Goal: Transaction & Acquisition: Book appointment/travel/reservation

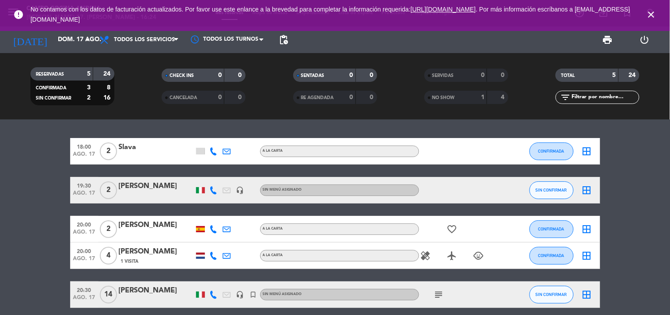
scroll to position [37, 0]
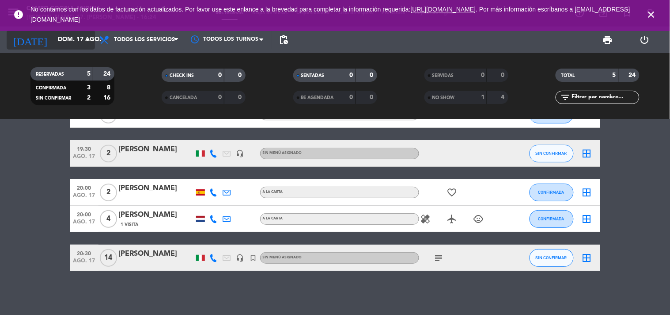
click at [81, 45] on input "dom. 17 ago." at bounding box center [95, 40] width 84 height 16
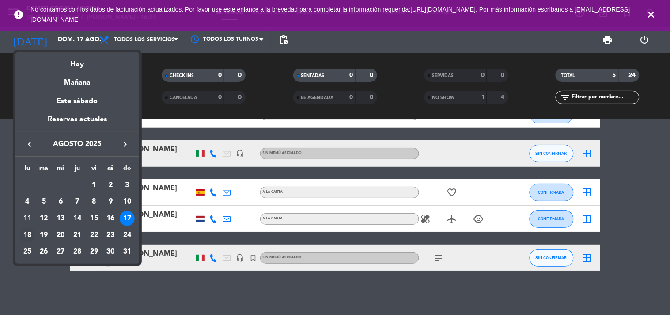
click at [27, 233] on div "18" at bounding box center [27, 235] width 15 height 15
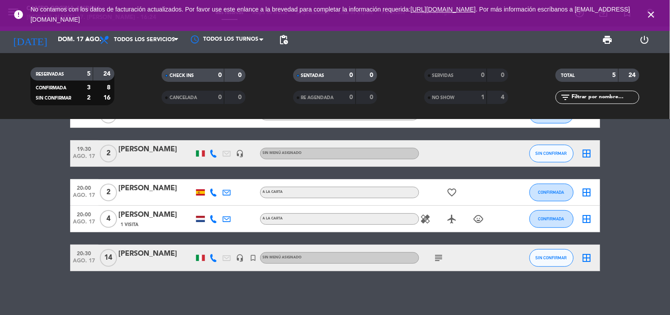
type input "lun. 18 ago."
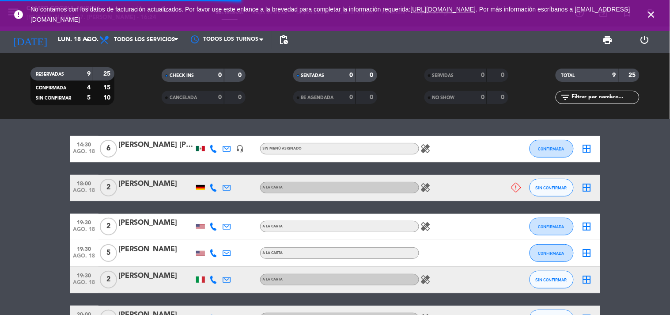
scroll to position [71, 0]
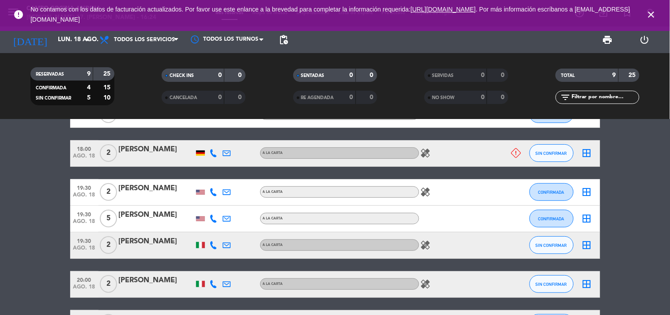
click at [648, 214] on bookings-row "14:30 ago. 18 6 [PERSON_NAME] [PERSON_NAME] headset_mic Sin menú asignado heali…" at bounding box center [335, 251] width 670 height 300
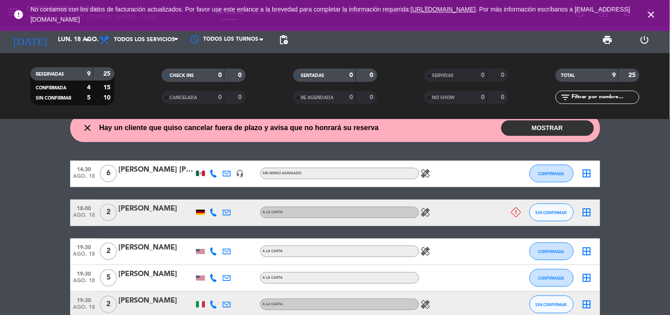
scroll to position [0, 0]
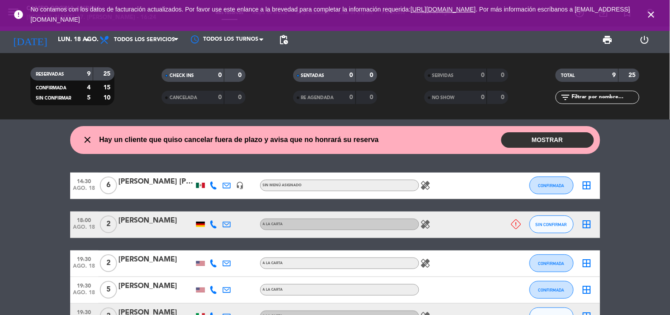
click at [547, 139] on button "MOSTRAR" at bounding box center [548, 139] width 93 height 15
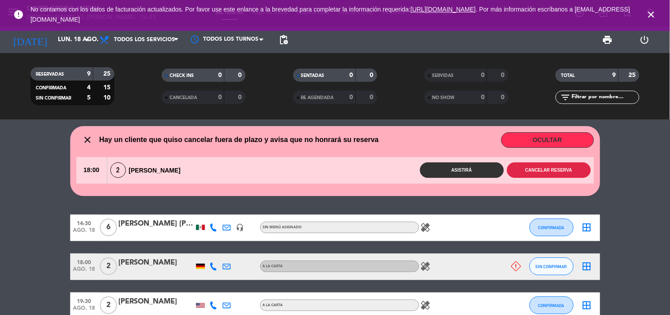
click at [542, 169] on button "Cancelar reserva" at bounding box center [549, 169] width 84 height 15
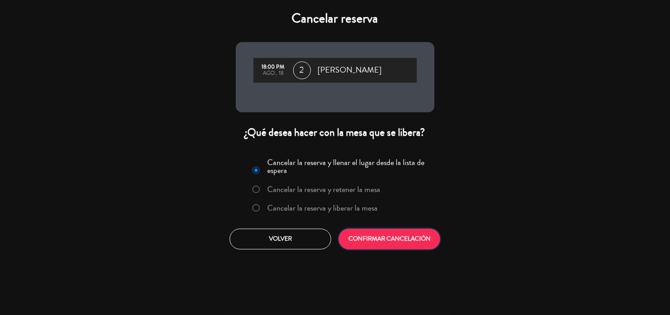
drag, startPoint x: 398, startPoint y: 237, endPoint x: 402, endPoint y: 236, distance: 4.5
click at [402, 236] on button "CONFIRMAR CANCELACIÓN" at bounding box center [390, 238] width 102 height 21
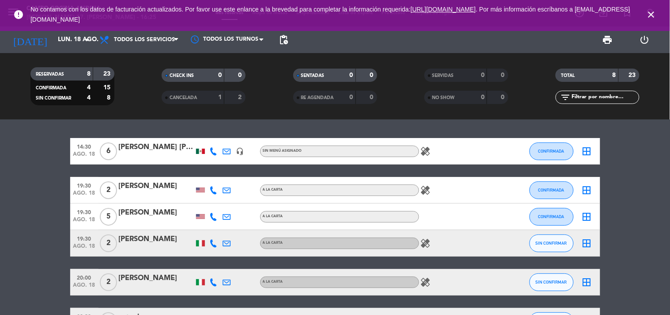
click at [654, 16] on icon "close" at bounding box center [651, 14] width 11 height 11
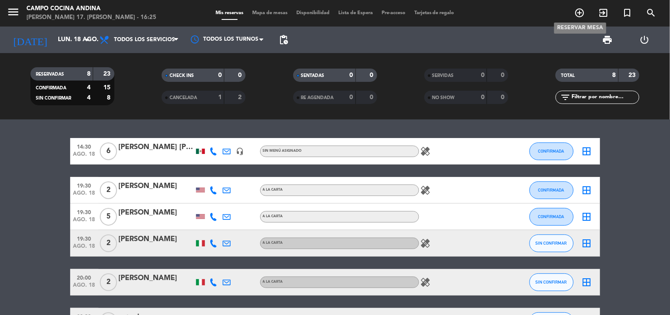
click at [582, 16] on icon "add_circle_outline" at bounding box center [580, 13] width 11 height 11
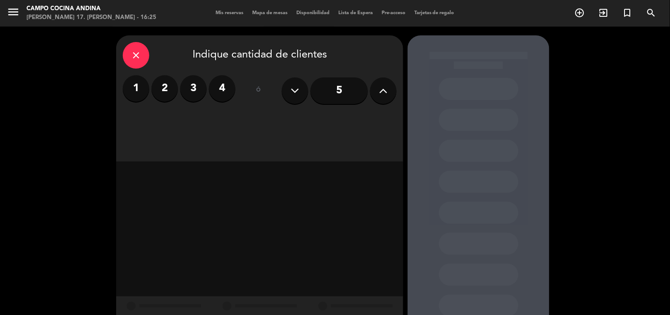
click at [333, 95] on input "5" at bounding box center [339, 90] width 57 height 27
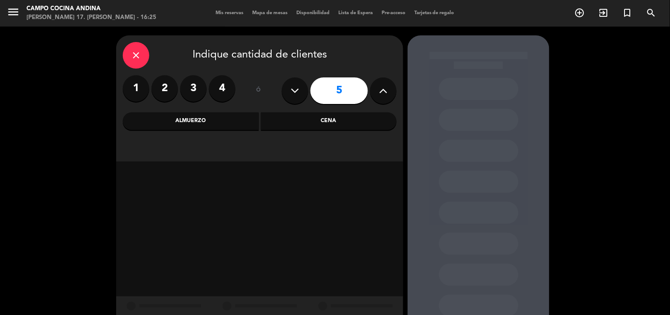
click at [342, 118] on div "Cena" at bounding box center [329, 121] width 136 height 18
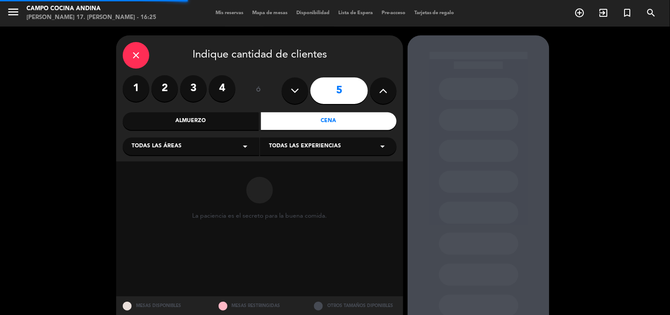
click at [223, 121] on div "Almuerzo" at bounding box center [191, 121] width 136 height 18
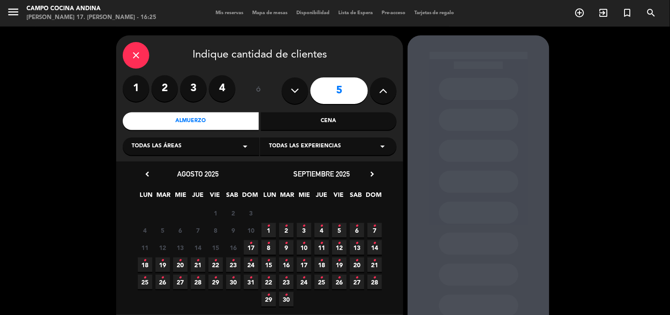
click at [146, 262] on icon "•" at bounding box center [145, 260] width 3 height 14
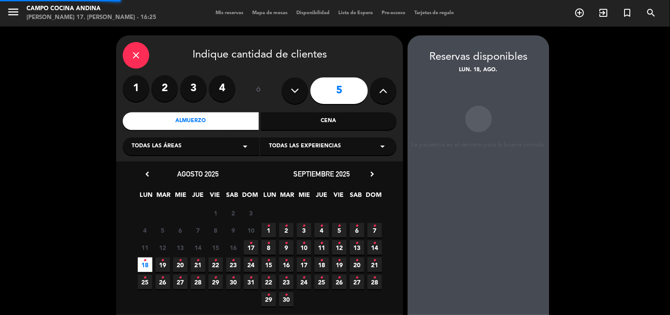
scroll to position [35, 0]
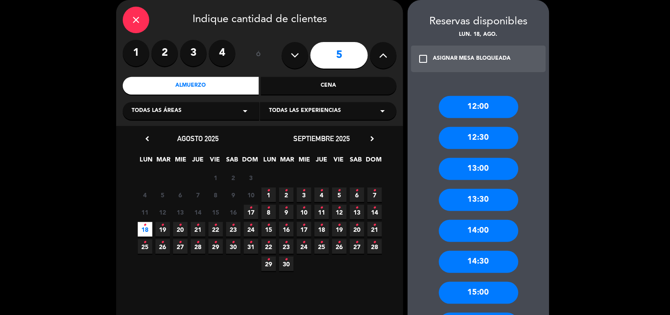
click at [454, 54] on div "ASIGNAR MESA BLOQUEADA" at bounding box center [472, 58] width 78 height 9
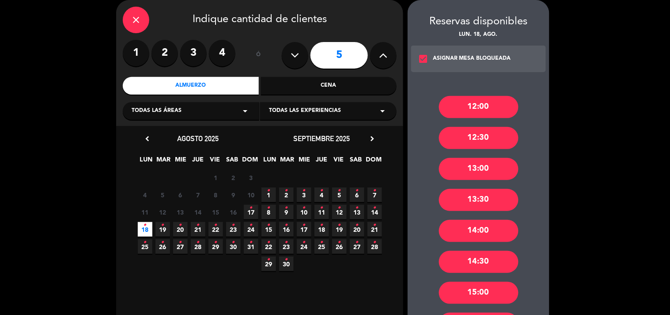
click at [480, 233] on div "14:00" at bounding box center [479, 231] width 80 height 22
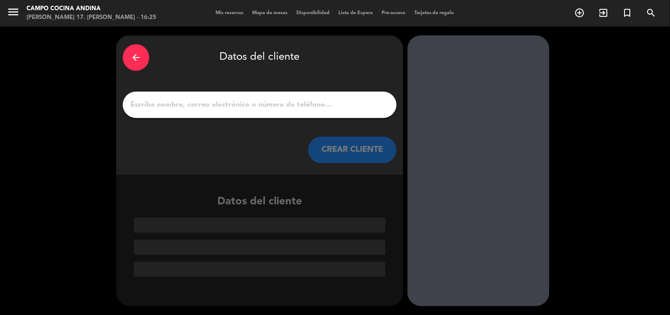
scroll to position [0, 0]
click at [269, 103] on input "1" at bounding box center [259, 105] width 261 height 12
click at [138, 52] on icon "arrow_back" at bounding box center [136, 57] width 11 height 11
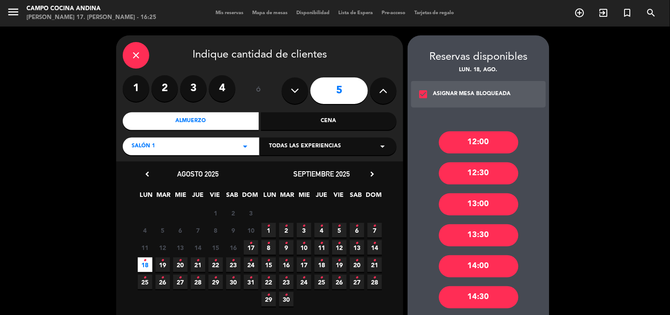
click at [325, 117] on div "Cena" at bounding box center [329, 121] width 136 height 18
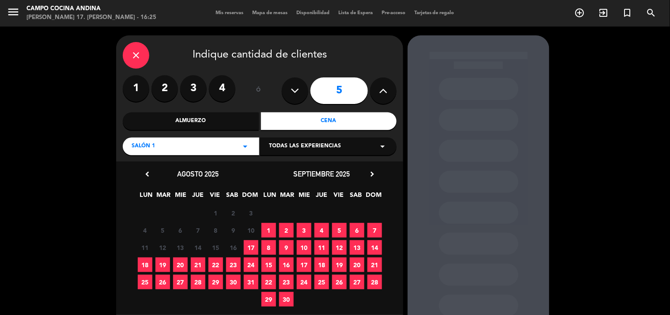
click at [146, 261] on span "18" at bounding box center [145, 264] width 15 height 15
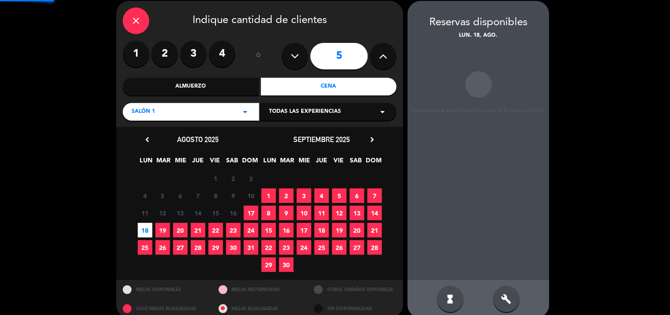
scroll to position [35, 0]
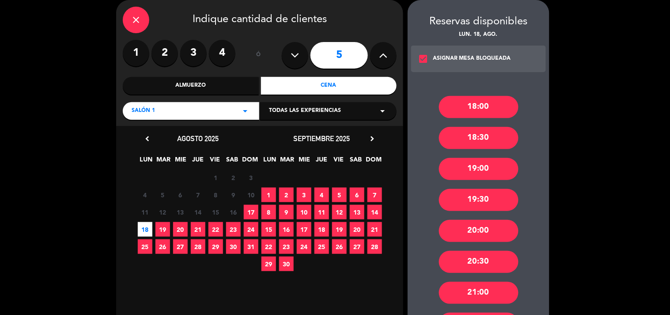
click at [484, 224] on div "20:00" at bounding box center [479, 231] width 80 height 22
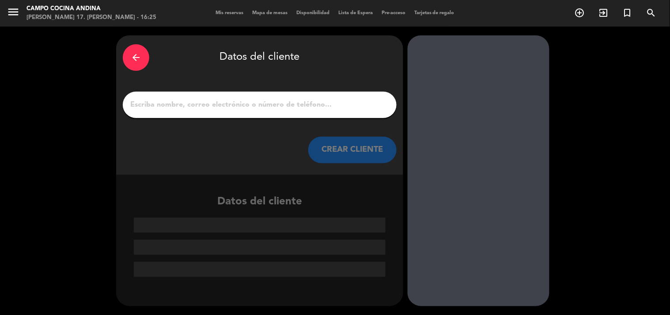
scroll to position [0, 0]
click at [260, 114] on div at bounding box center [260, 104] width 274 height 27
click at [259, 111] on div at bounding box center [260, 104] width 274 height 27
click at [259, 109] on input "1" at bounding box center [259, 105] width 261 height 12
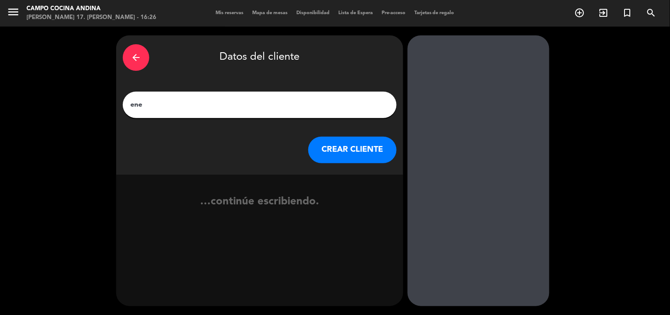
click at [133, 106] on input "ene" at bounding box center [259, 105] width 261 height 12
click at [147, 106] on input "Ene" at bounding box center [259, 105] width 261 height 12
type input "[PERSON_NAME]"
click at [346, 163] on button "CREAR CLIENTE" at bounding box center [352, 150] width 88 height 27
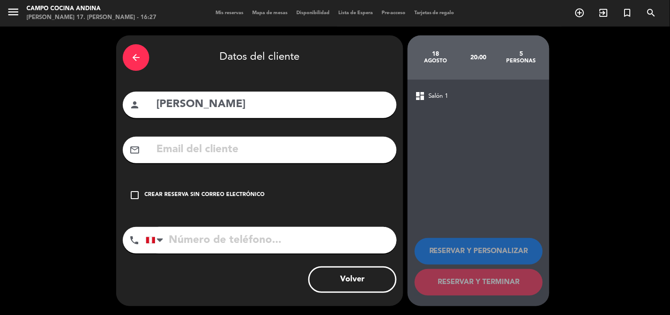
click at [219, 147] on input "text" at bounding box center [273, 150] width 235 height 18
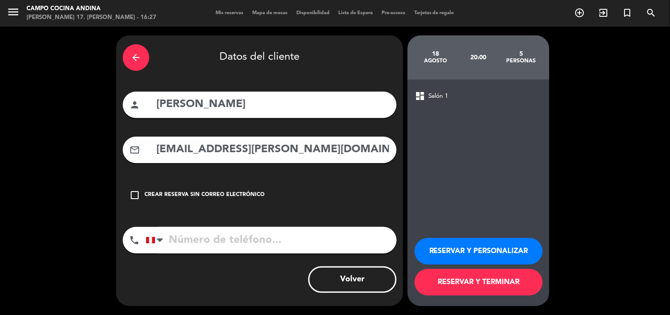
type input "[EMAIL_ADDRESS][PERSON_NAME][DOMAIN_NAME]"
click at [239, 241] on input "tel" at bounding box center [271, 240] width 251 height 27
type input "[PHONE_NUMBER]"
click at [442, 277] on button "RESERVAR Y TERMINAR" at bounding box center [479, 282] width 128 height 27
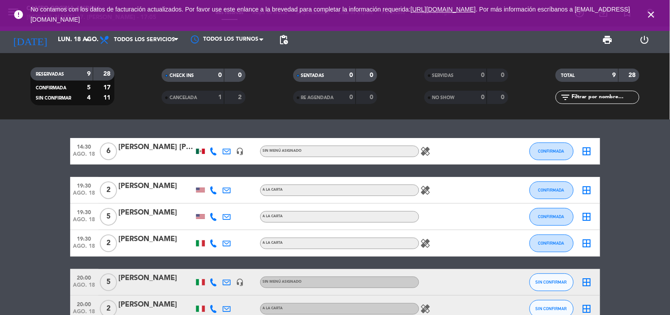
click at [421, 151] on icon "healing" at bounding box center [426, 151] width 11 height 11
click at [430, 186] on icon "healing" at bounding box center [426, 190] width 11 height 11
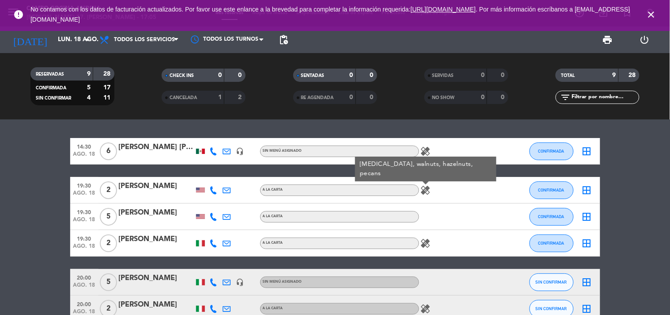
click at [426, 239] on icon "healing" at bounding box center [426, 243] width 11 height 11
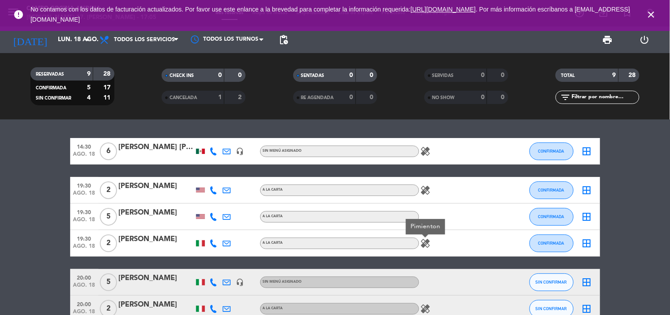
click at [426, 306] on icon "healing" at bounding box center [426, 308] width 11 height 11
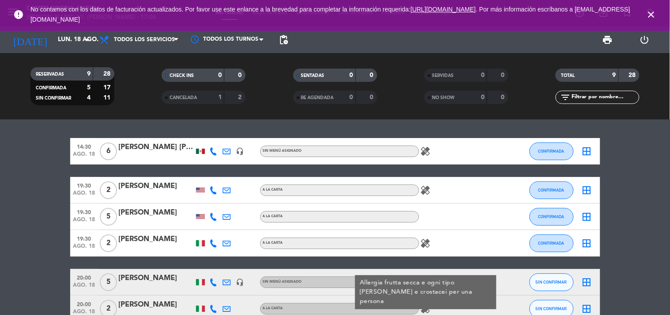
click at [641, 278] on bookings-row "14:30 ago. 18 6 [PERSON_NAME] [PERSON_NAME] headset_mic Sin menú asignado heali…" at bounding box center [335, 282] width 670 height 288
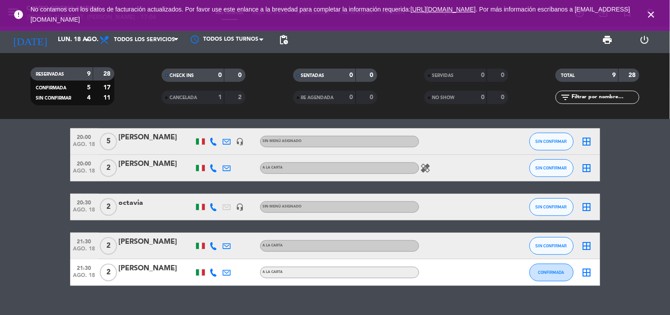
scroll to position [156, 0]
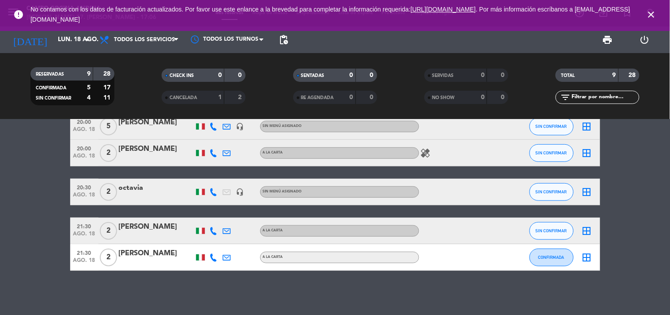
click at [197, 257] on div at bounding box center [200, 257] width 9 height 6
click at [202, 226] on div at bounding box center [200, 230] width 13 height 26
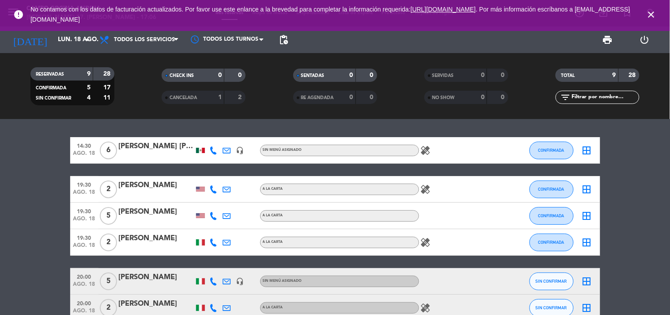
scroll to position [0, 0]
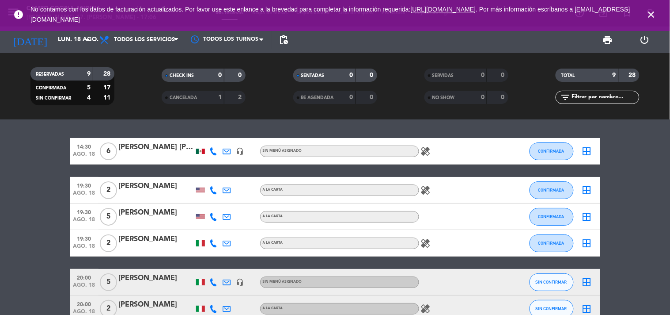
click at [199, 148] on div at bounding box center [200, 150] width 9 height 5
click at [621, 182] on bookings-row "14:30 ago. 18 6 [PERSON_NAME] [PERSON_NAME] Mexico headset_mic Sin menú asignad…" at bounding box center [335, 282] width 670 height 288
click at [74, 45] on input "lun. 18 ago." at bounding box center [95, 40] width 84 height 16
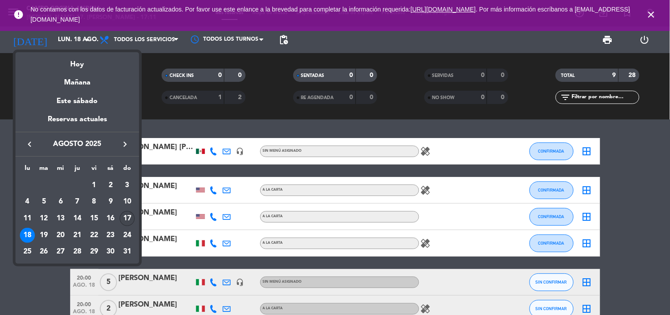
click at [129, 216] on div "17" at bounding box center [127, 218] width 15 height 15
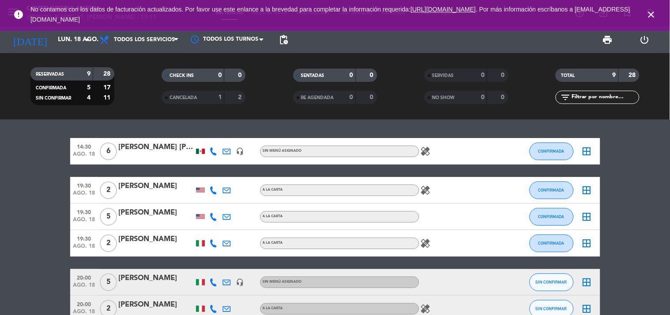
type input "dom. 17 ago."
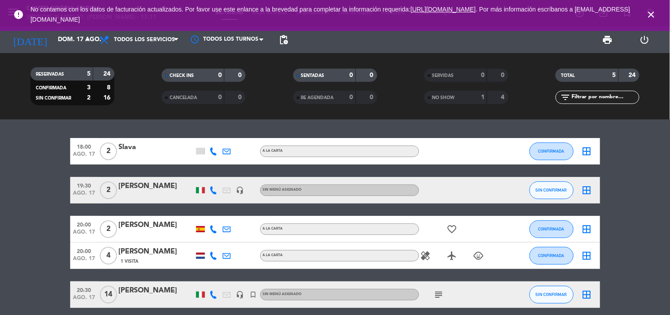
click at [667, 280] on bookings-row "18:00 ago. 17 2 [PERSON_NAME] CONFIRMADA border_all 19:30 ago. 17 2 [PERSON_NAM…" at bounding box center [335, 223] width 670 height 170
click at [258, 66] on div "CHECK INS 0 0 CANCELADA 0 0" at bounding box center [203, 86] width 131 height 49
click at [650, 11] on icon "close" at bounding box center [651, 14] width 11 height 11
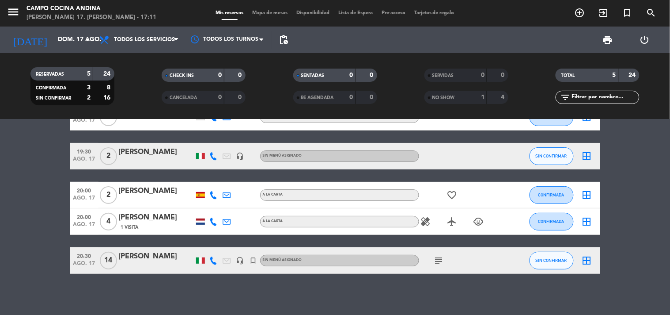
scroll to position [37, 0]
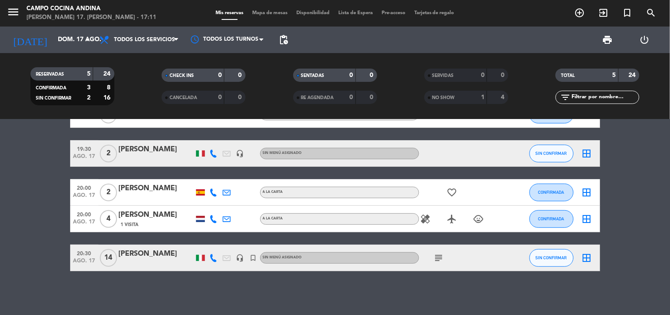
click at [42, 170] on bookings-row "18:00 ago. 17 2 [PERSON_NAME] CONFIRMADA border_all 19:30 ago. 17 2 [PERSON_NAM…" at bounding box center [335, 186] width 670 height 170
click at [175, 304] on div "18:00 ago. 17 2 [PERSON_NAME] CONFIRMADA border_all 19:30 ago. 17 2 [PERSON_NAM…" at bounding box center [335, 216] width 670 height 195
click at [27, 205] on bookings-row "18:00 ago. 17 2 [PERSON_NAME] CONFIRMADA border_all 19:30 ago. 17 2 [PERSON_NAM…" at bounding box center [335, 186] width 670 height 170
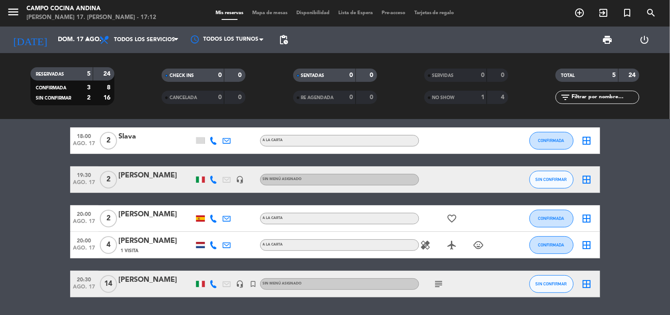
scroll to position [0, 0]
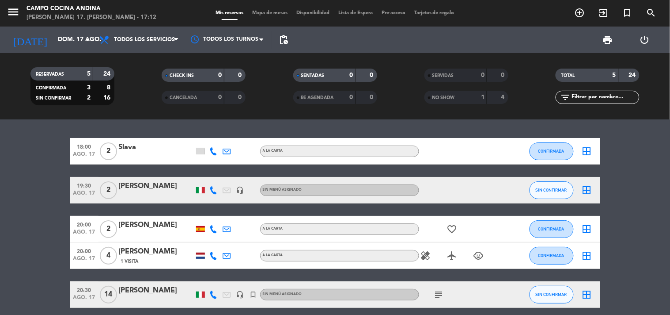
click at [47, 268] on bookings-row "18:00 ago. 17 2 [PERSON_NAME] CONFIRMADA border_all 19:30 ago. 17 2 [PERSON_NAM…" at bounding box center [335, 223] width 670 height 170
click at [629, 238] on bookings-row "18:00 ago. 17 2 [PERSON_NAME] CONFIRMADA border_all 19:30 ago. 17 2 [PERSON_NAM…" at bounding box center [335, 223] width 670 height 170
click at [657, 268] on bookings-row "18:00 ago. 17 2 [PERSON_NAME] CONFIRMADA border_all 19:30 ago. 17 2 [PERSON_NAM…" at bounding box center [335, 223] width 670 height 170
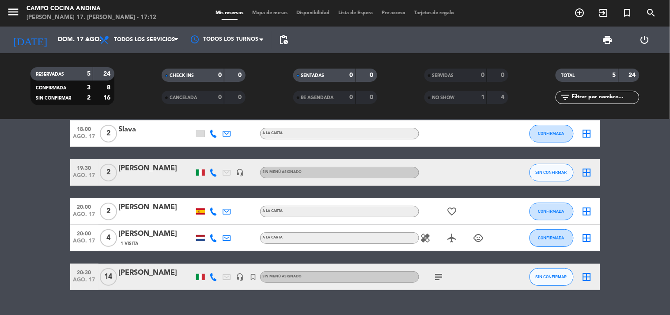
scroll to position [19, 0]
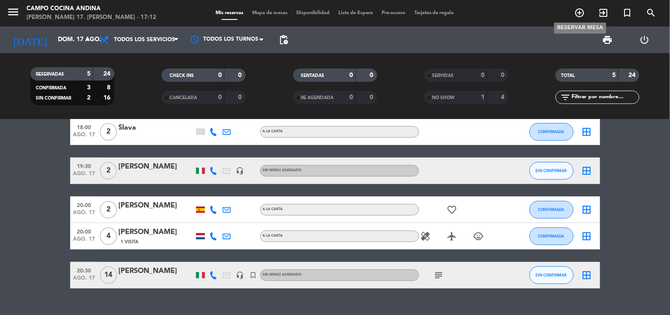
click at [578, 15] on icon "add_circle_outline" at bounding box center [580, 13] width 11 height 11
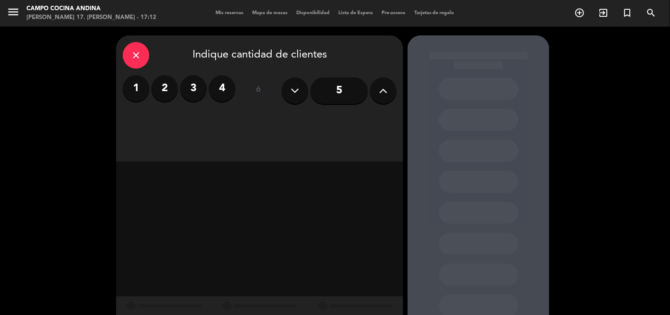
click at [350, 94] on input "5" at bounding box center [339, 90] width 57 height 27
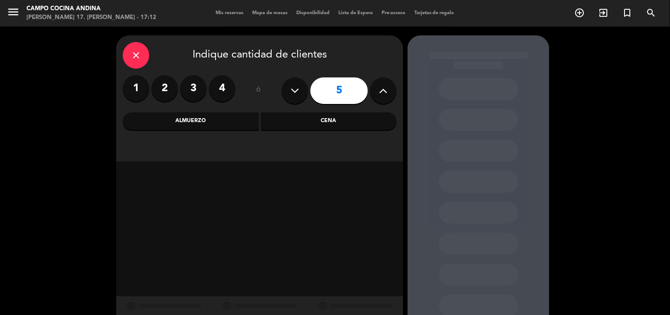
click at [323, 122] on div "Cena" at bounding box center [329, 121] width 136 height 18
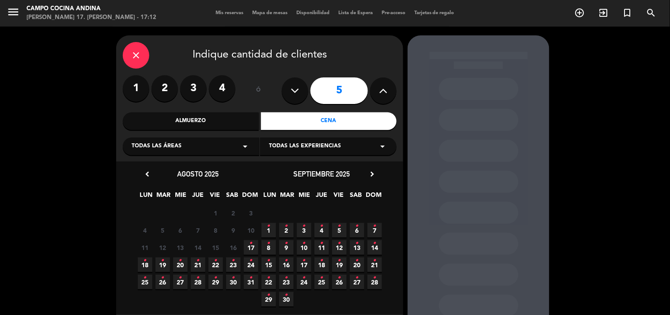
click at [252, 249] on icon "•" at bounding box center [251, 243] width 3 height 14
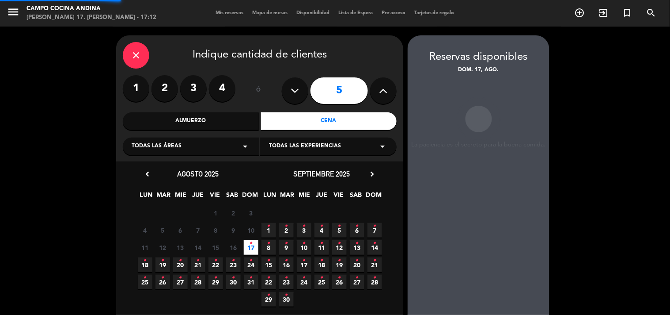
scroll to position [35, 0]
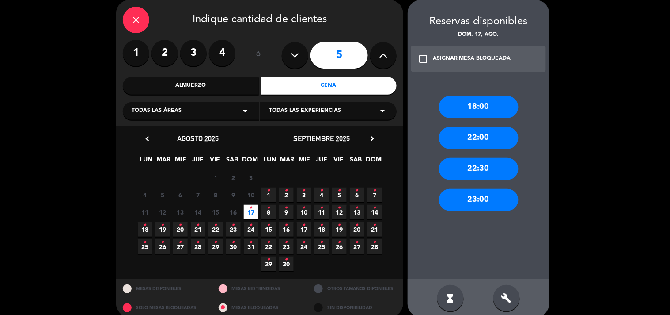
click at [464, 54] on div "ASIGNAR MESA BLOQUEADA" at bounding box center [472, 58] width 78 height 9
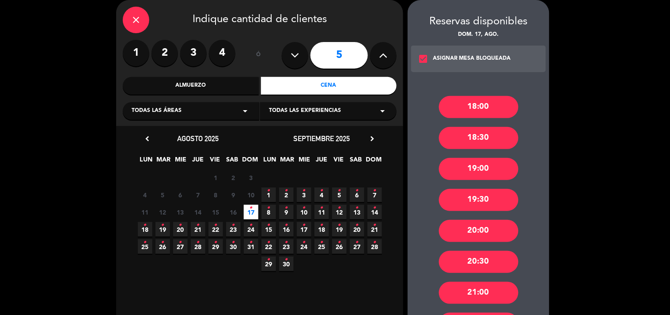
click at [482, 266] on div "20:30" at bounding box center [479, 262] width 80 height 22
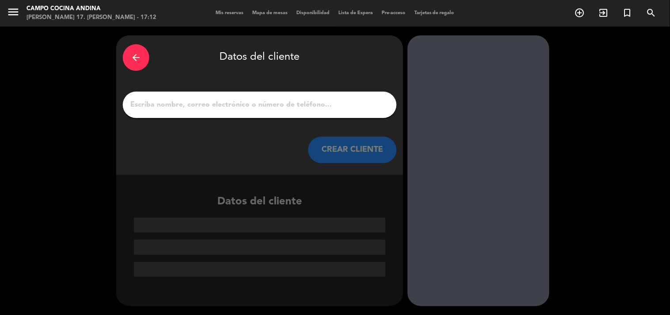
click at [333, 112] on div at bounding box center [260, 104] width 274 height 27
click at [325, 97] on div at bounding box center [260, 104] width 274 height 27
click at [322, 100] on input "1" at bounding box center [259, 105] width 261 height 12
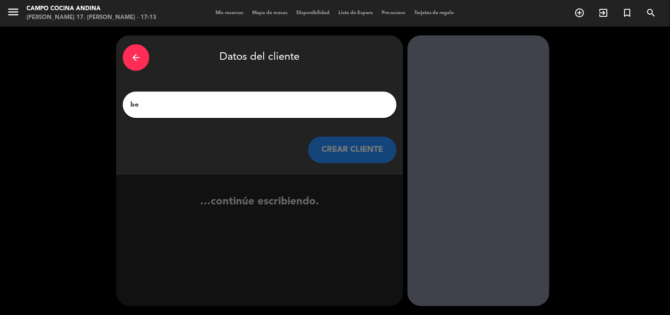
type input "b"
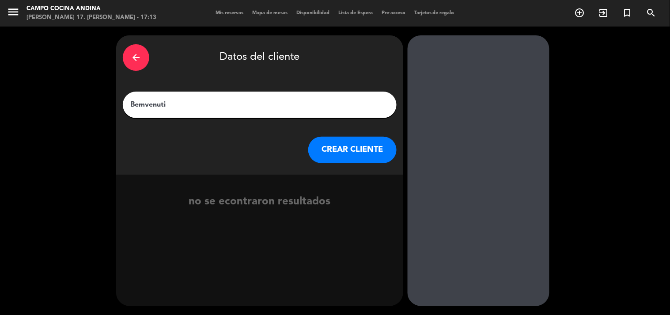
click at [144, 105] on input "Bemvenuti" at bounding box center [259, 105] width 261 height 12
type input "Benvenuti"
click at [326, 153] on button "CREAR CLIENTE" at bounding box center [352, 150] width 88 height 27
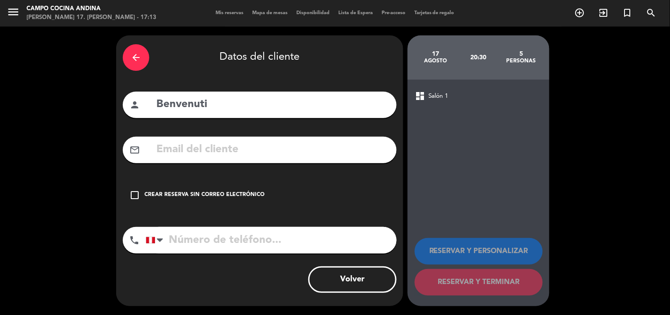
click at [242, 142] on input "text" at bounding box center [273, 150] width 235 height 18
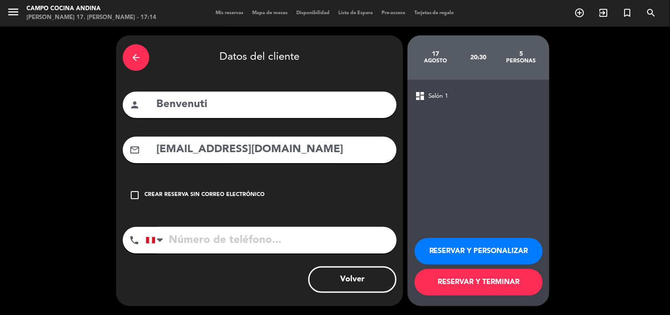
type input "[EMAIL_ADDRESS][DOMAIN_NAME]"
click at [201, 240] on input "tel" at bounding box center [271, 240] width 251 height 27
type input "[PHONE_NUMBER]"
click at [443, 277] on button "RESERVAR Y TERMINAR" at bounding box center [479, 282] width 128 height 27
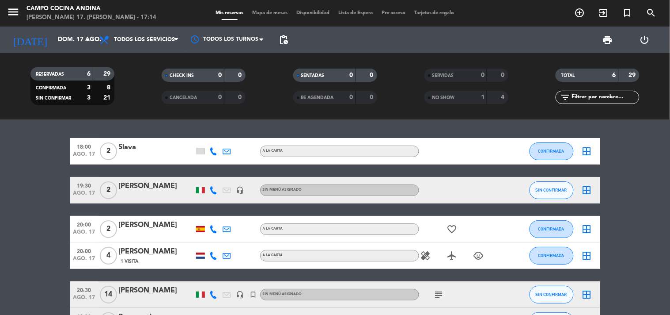
click at [633, 275] on bookings-row "18:00 ago. 17 2 [PERSON_NAME] CONFIRMADA border_all 19:30 ago. 17 2 [PERSON_NAM…" at bounding box center [335, 236] width 670 height 196
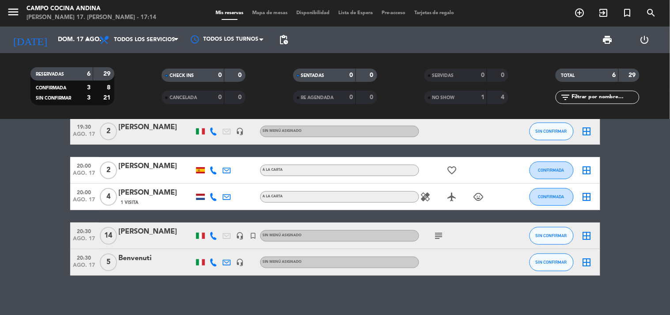
scroll to position [63, 0]
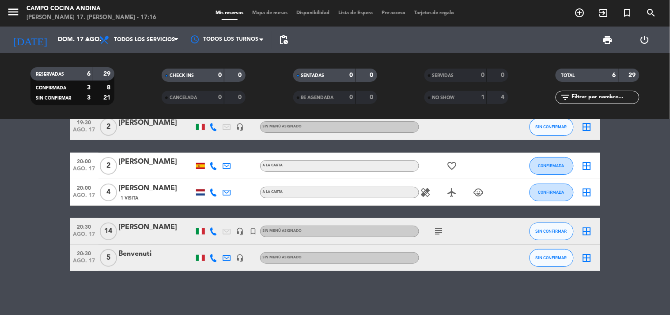
click at [639, 224] on bookings-row "18:00 ago. 17 2 [PERSON_NAME] CONFIRMADA border_all 19:30 ago. 17 2 [PERSON_NAM…" at bounding box center [335, 173] width 670 height 196
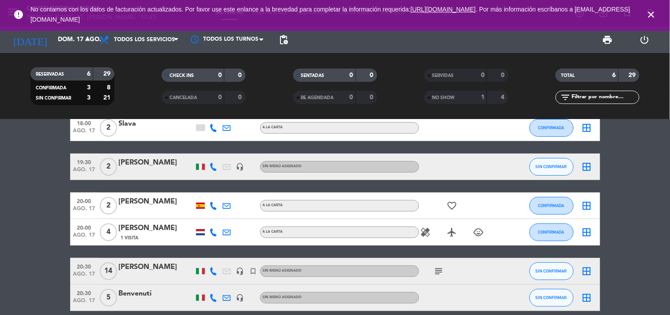
scroll to position [0, 0]
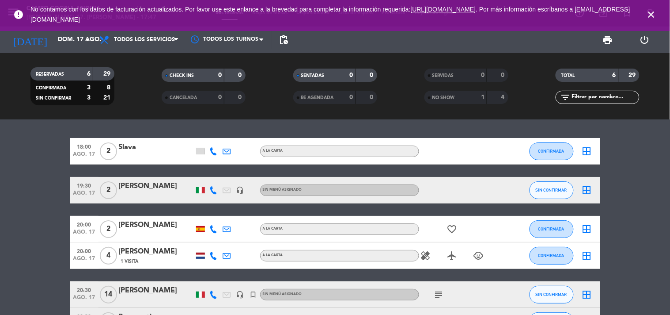
click at [438, 293] on icon "subject" at bounding box center [439, 294] width 11 height 11
click at [632, 277] on bookings-row "18:00 ago. 17 2 [PERSON_NAME] CONFIRMADA border_all 19:30 ago. 17 2 [PERSON_NAM…" at bounding box center [335, 236] width 670 height 196
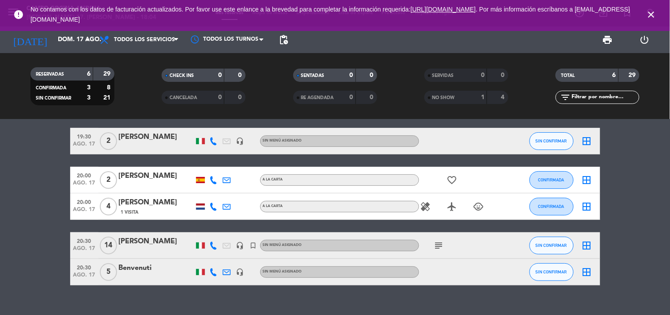
click at [454, 206] on icon "airplanemode_active" at bounding box center [452, 206] width 11 height 11
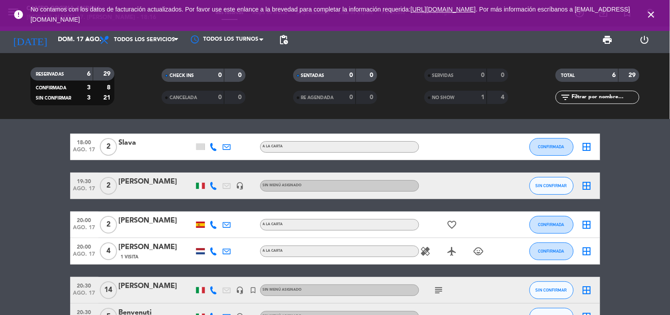
scroll to position [0, 0]
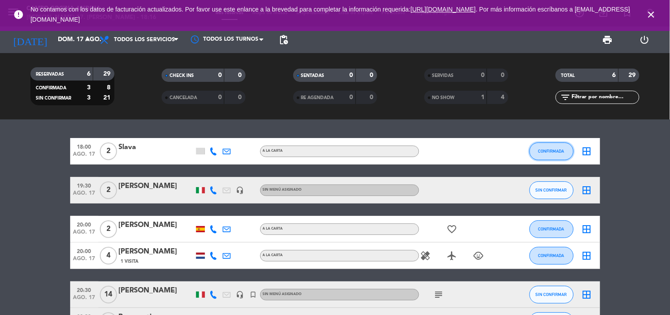
click at [556, 152] on span "CONFIRMADA" at bounding box center [552, 150] width 26 height 5
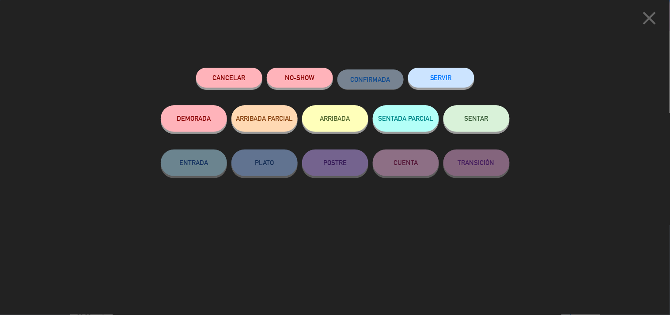
click at [302, 80] on button "NO-SHOW" at bounding box center [300, 78] width 66 height 20
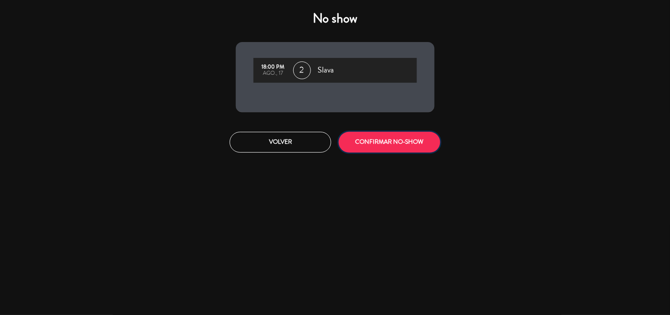
click at [368, 144] on button "CONFIRMAR NO-SHOW" at bounding box center [390, 142] width 102 height 21
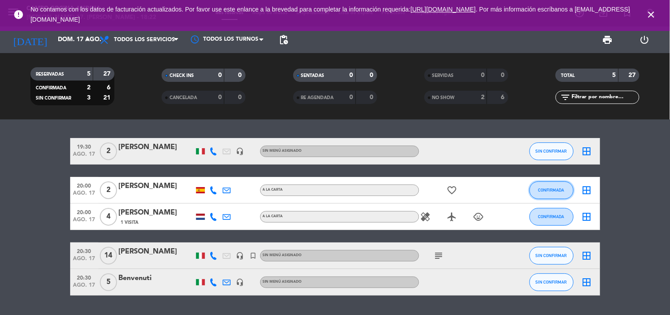
click at [559, 187] on span "CONFIRMADA" at bounding box center [552, 189] width 26 height 5
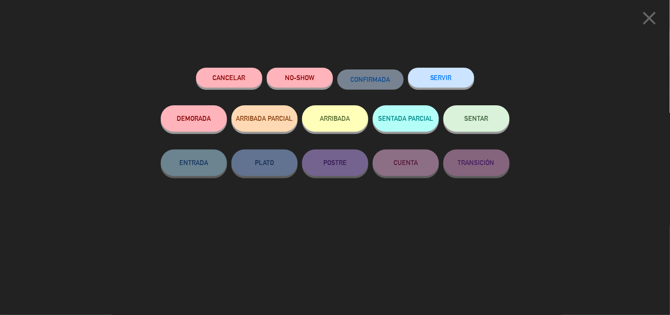
click at [456, 72] on button "SERVIR" at bounding box center [441, 78] width 66 height 20
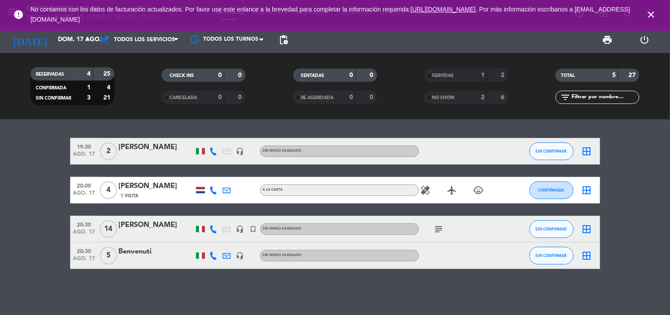
click at [631, 201] on bookings-row "19:30 ago. 17 2 [PERSON_NAME] headset_mic Sin menú asignado SIN CONFIRMAR borde…" at bounding box center [335, 203] width 670 height 131
click at [41, 200] on bookings-row "19:30 ago. 17 2 [PERSON_NAME] headset_mic Sin menú asignado SIN CONFIRMAR borde…" at bounding box center [335, 203] width 670 height 131
click at [654, 16] on icon "close" at bounding box center [651, 14] width 11 height 11
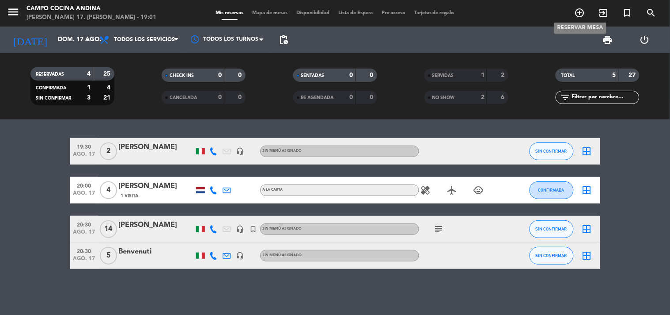
click at [576, 10] on icon "add_circle_outline" at bounding box center [580, 13] width 11 height 11
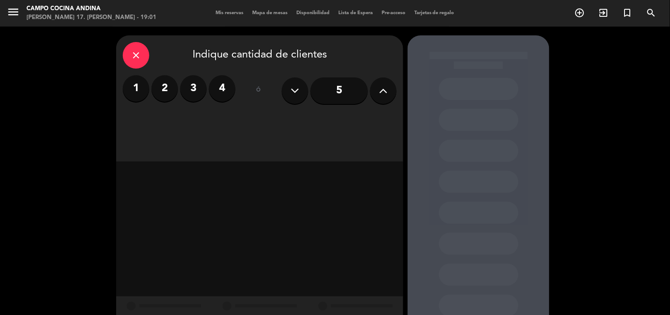
click at [227, 91] on label "4" at bounding box center [222, 88] width 27 height 27
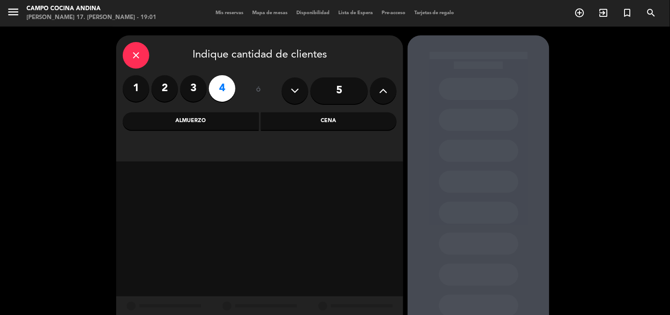
click at [314, 126] on div "Cena" at bounding box center [329, 121] width 136 height 18
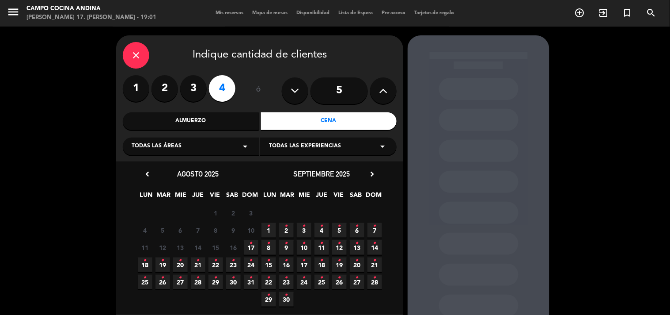
click at [248, 246] on span "17 •" at bounding box center [251, 247] width 15 height 15
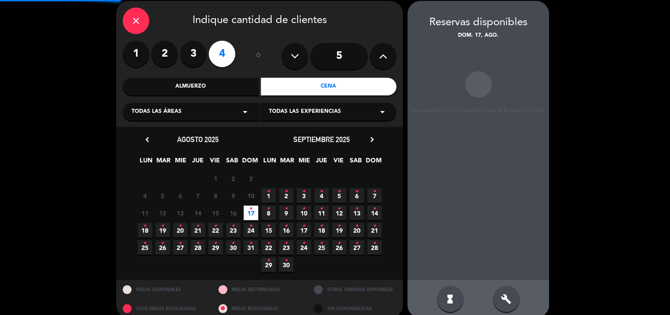
scroll to position [35, 0]
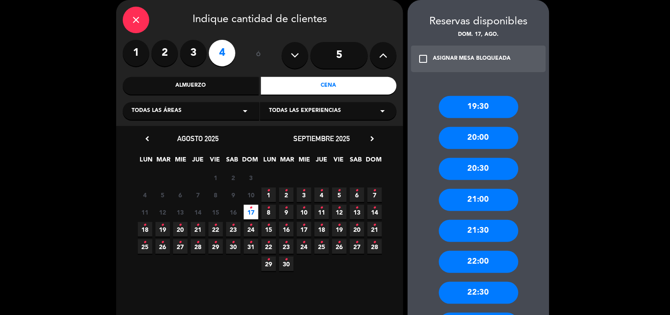
click at [490, 131] on div "20:00" at bounding box center [479, 138] width 80 height 22
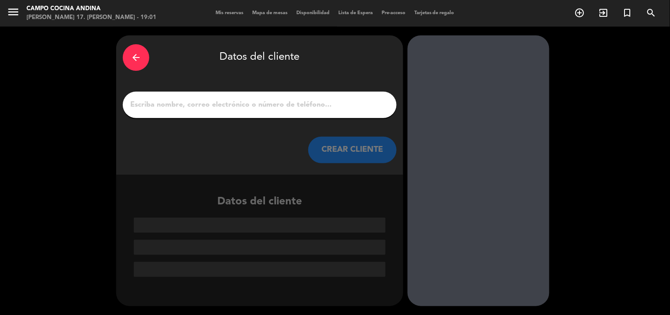
click at [242, 103] on input "1" at bounding box center [259, 105] width 261 height 12
click at [194, 113] on div at bounding box center [260, 104] width 274 height 27
click at [198, 104] on input "1" at bounding box center [259, 105] width 261 height 12
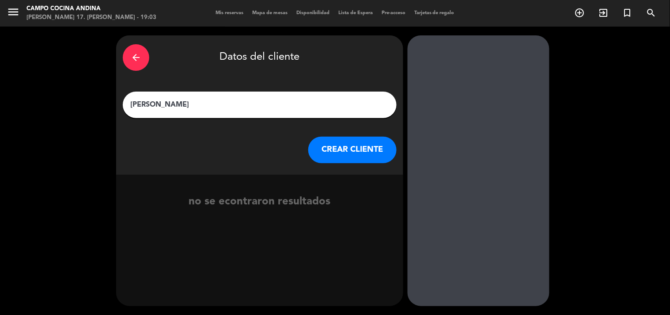
type input "[PERSON_NAME]"
click at [330, 152] on button "CREAR CLIENTE" at bounding box center [352, 150] width 88 height 27
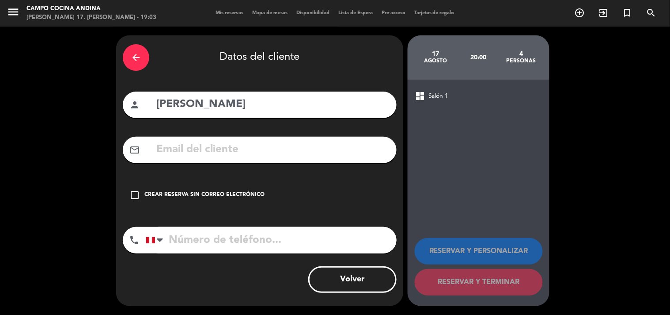
click at [204, 155] on input "text" at bounding box center [273, 150] width 235 height 18
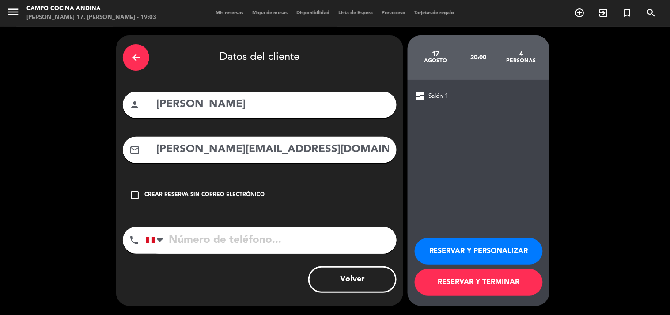
type input "[PERSON_NAME][EMAIL_ADDRESS][DOMAIN_NAME]"
click at [225, 246] on input "tel" at bounding box center [271, 240] width 251 height 27
type input "[PHONE_NUMBER]"
click at [473, 281] on button "RESERVAR Y TERMINAR" at bounding box center [479, 282] width 128 height 27
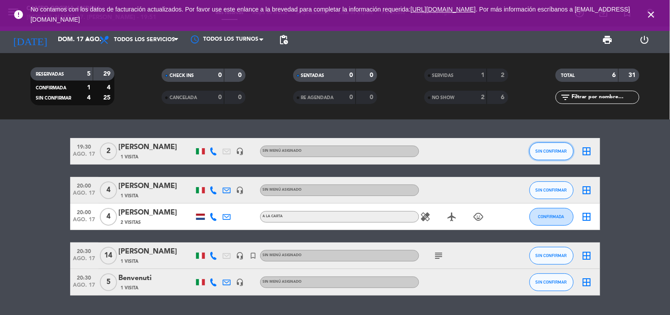
click at [544, 152] on span "SIN CONFIRMAR" at bounding box center [551, 150] width 31 height 5
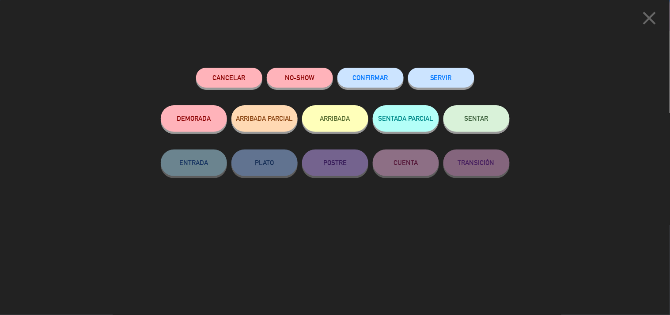
click at [306, 82] on button "NO-SHOW" at bounding box center [300, 78] width 66 height 20
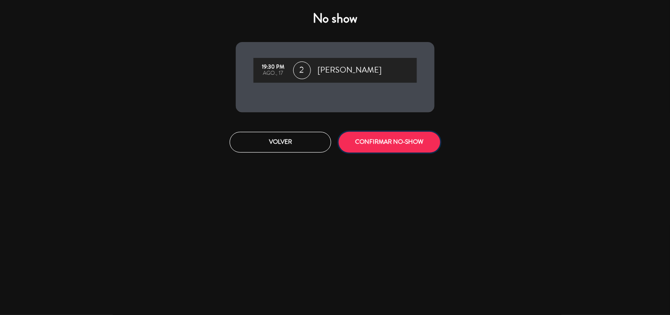
click at [373, 141] on button "CONFIRMAR NO-SHOW" at bounding box center [390, 142] width 102 height 21
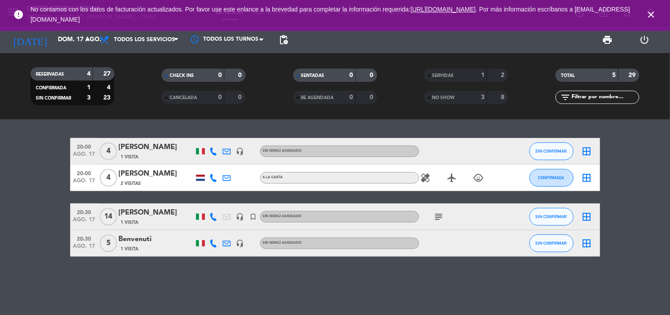
click at [423, 175] on icon "healing" at bounding box center [426, 177] width 11 height 11
click at [638, 181] on bookings-row "20:00 ago. 17 4 [PERSON_NAME] 1 Visita headset_mic Sin menú asignado SIN CONFIR…" at bounding box center [335, 197] width 670 height 118
click at [649, 233] on bookings-row "20:00 ago. 17 4 [PERSON_NAME] 1 Visita headset_mic Sin menú asignado SIN CONFIR…" at bounding box center [335, 197] width 670 height 118
click at [641, 229] on bookings-row "20:00 ago. 17 4 [PERSON_NAME] 1 Visita headset_mic Sin menú asignado SIN CONFIR…" at bounding box center [335, 197] width 670 height 118
click at [176, 307] on div "20:00 ago. 17 4 [PERSON_NAME] 1 Visita headset_mic Sin menú asignado SIN CONFIR…" at bounding box center [335, 216] width 670 height 195
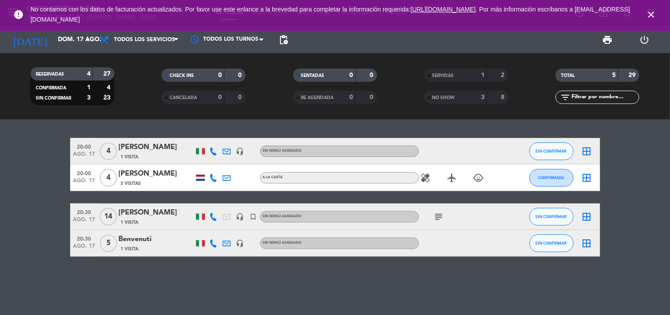
click at [124, 292] on div "20:00 ago. 17 4 [PERSON_NAME] 1 Visita headset_mic Sin menú asignado SIN CONFIR…" at bounding box center [335, 216] width 670 height 195
click at [270, 281] on div "20:00 ago. 17 4 [PERSON_NAME] 1 Visita headset_mic Sin menú asignado SIN CONFIR…" at bounding box center [335, 216] width 670 height 195
click at [555, 141] on div "SIN CONFIRMAR" at bounding box center [552, 151] width 44 height 26
click at [551, 151] on span "SIN CONFIRMAR" at bounding box center [551, 150] width 31 height 5
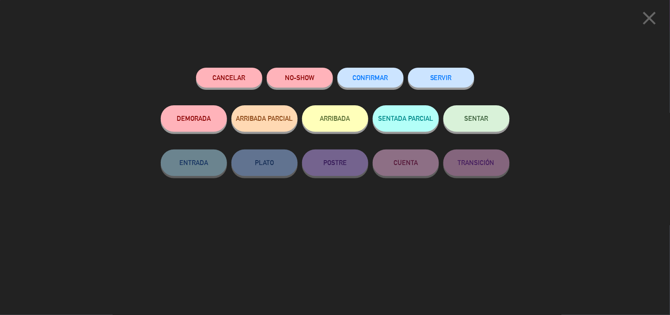
click at [430, 73] on button "SERVIR" at bounding box center [441, 78] width 66 height 20
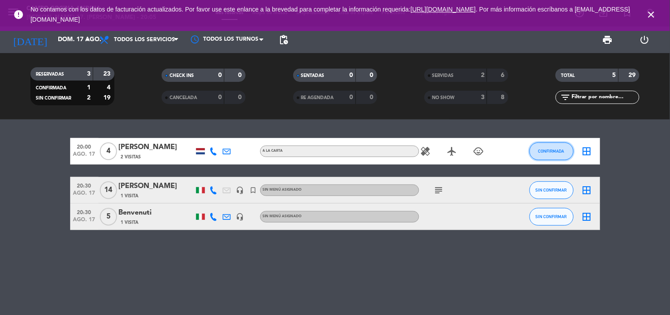
click at [549, 153] on button "CONFIRMADA" at bounding box center [552, 151] width 44 height 18
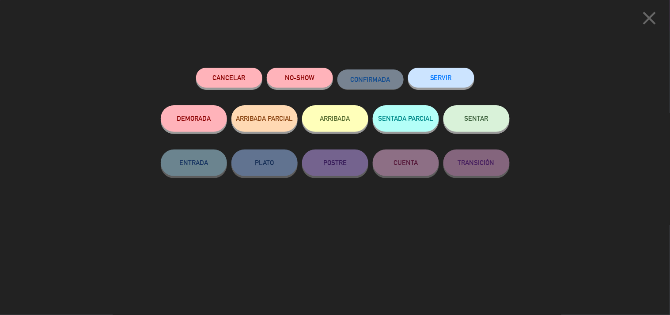
click at [433, 83] on button "SERVIR" at bounding box center [441, 78] width 66 height 20
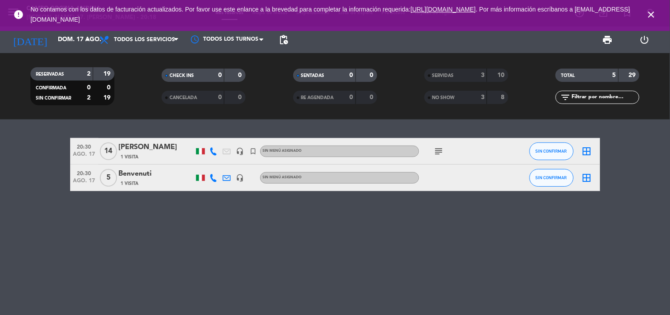
click at [438, 151] on icon "subject" at bounding box center [439, 151] width 11 height 11
click at [458, 261] on div "20:30 ago. 17 14 Arienne angelchi 1 Visita headset_mic turned_in_not Sin menú a…" at bounding box center [335, 216] width 670 height 195
click at [652, 14] on icon "close" at bounding box center [651, 14] width 11 height 11
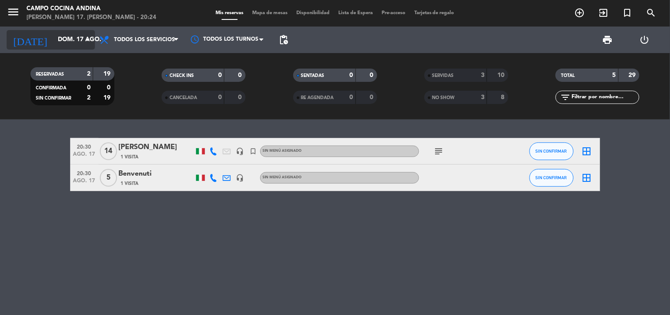
click at [87, 39] on icon "arrow_drop_down" at bounding box center [87, 39] width 11 height 11
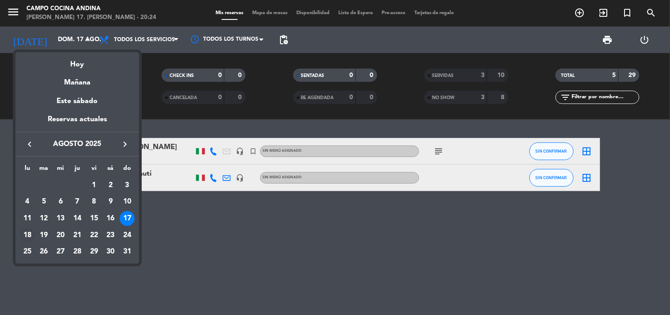
click at [30, 235] on div "18" at bounding box center [27, 235] width 15 height 15
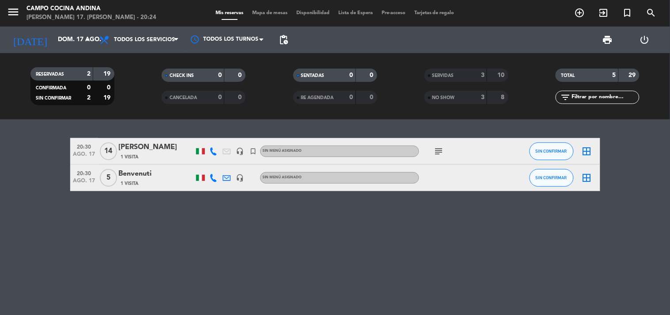
type input "lun. 18 ago."
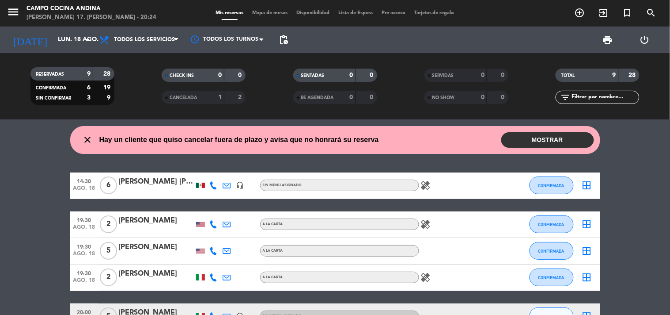
click at [540, 138] on button "MOSTRAR" at bounding box center [548, 139] width 93 height 15
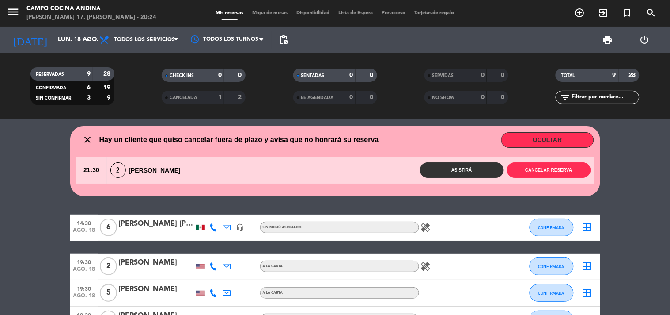
click at [560, 154] on div "close Hay un cliente que quiso cancelar fuera de plazo y avisa que no honrará s…" at bounding box center [335, 161] width 530 height 70
click at [558, 170] on button "Cancelar reserva" at bounding box center [549, 169] width 84 height 15
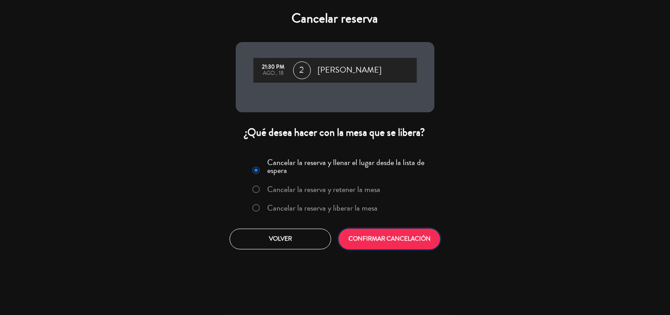
click at [375, 240] on button "CONFIRMAR CANCELACIÓN" at bounding box center [390, 238] width 102 height 21
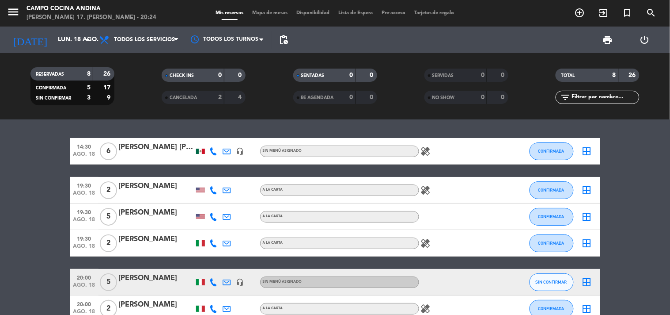
click at [626, 225] on bookings-row "14:30 ago. 18 6 [PERSON_NAME] [PERSON_NAME] headset_mic Sin menú asignado heali…" at bounding box center [335, 269] width 670 height 262
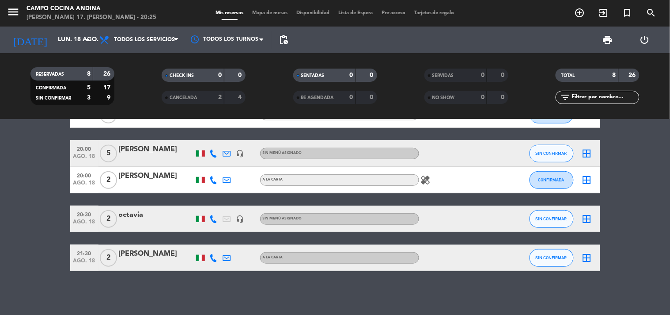
scroll to position [129, 0]
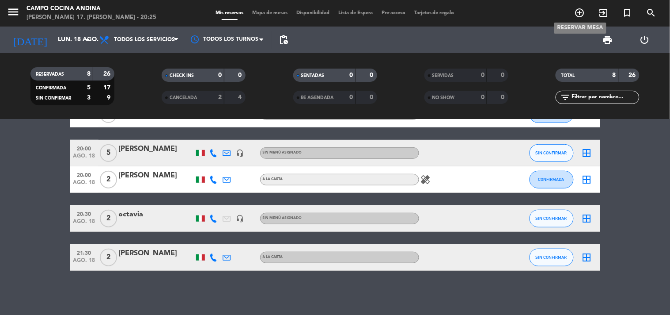
click at [581, 12] on icon "add_circle_outline" at bounding box center [580, 13] width 11 height 11
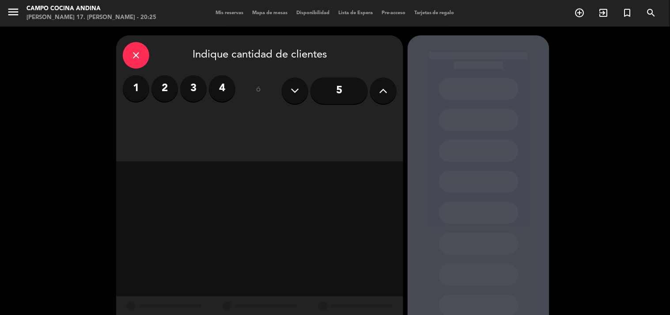
click at [378, 90] on button at bounding box center [383, 90] width 27 height 27
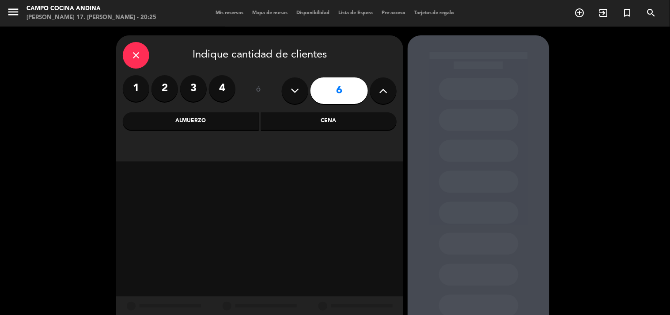
click at [319, 119] on div "Cena" at bounding box center [329, 121] width 136 height 18
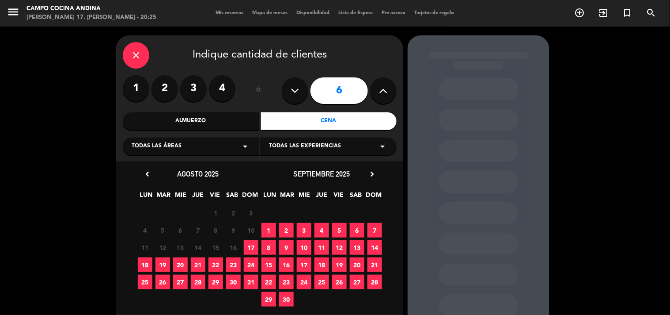
click at [146, 260] on span "18" at bounding box center [145, 264] width 15 height 15
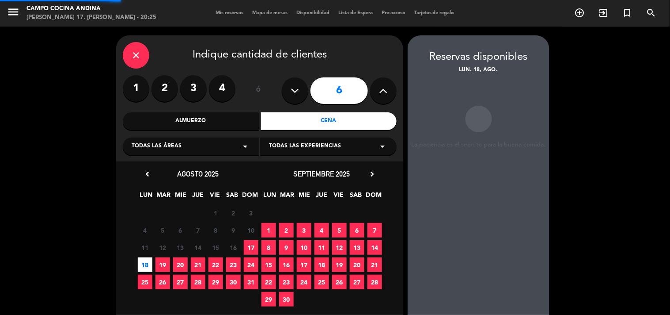
scroll to position [35, 0]
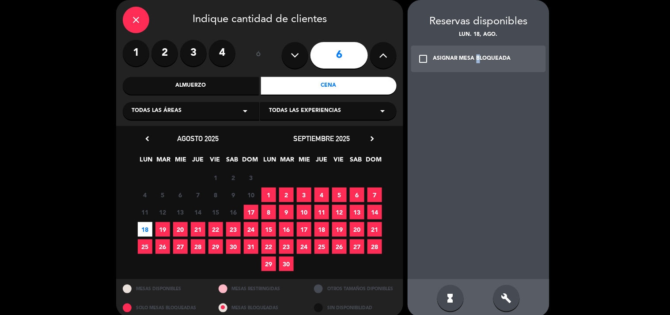
click at [475, 64] on div "check_box_outline_blank ASIGNAR MESA BLOQUEADA" at bounding box center [478, 59] width 135 height 27
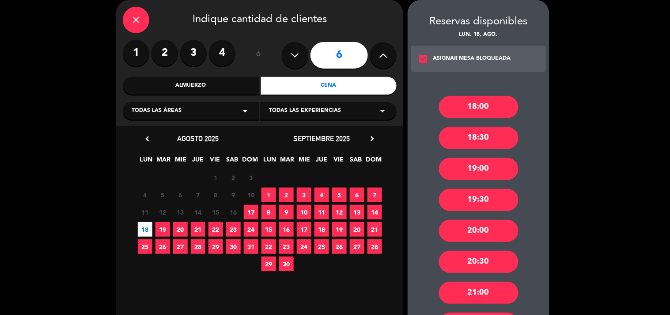
click at [487, 262] on div "20:30" at bounding box center [479, 262] width 80 height 22
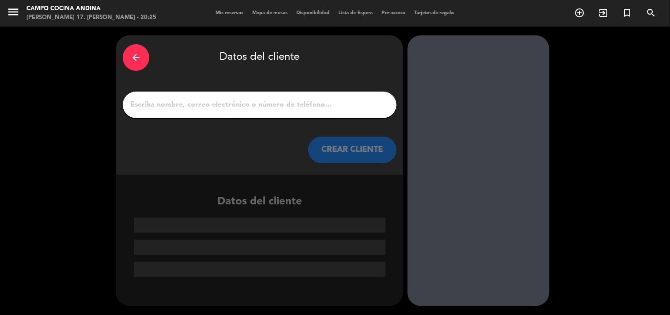
scroll to position [0, 0]
click at [267, 102] on input "1" at bounding box center [259, 105] width 261 height 12
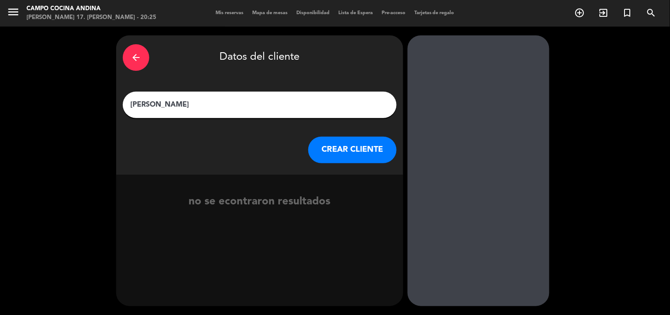
type input "[PERSON_NAME]"
click at [335, 159] on button "CREAR CLIENTE" at bounding box center [352, 150] width 88 height 27
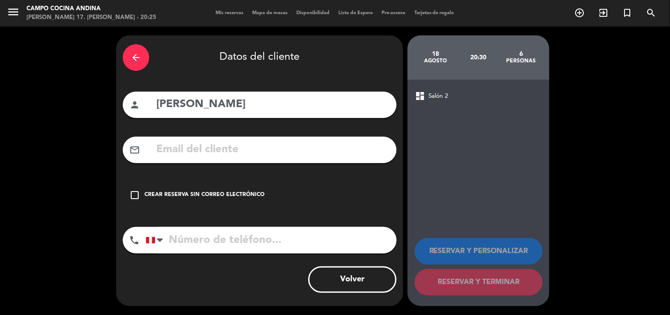
click at [170, 244] on input "tel" at bounding box center [271, 240] width 251 height 27
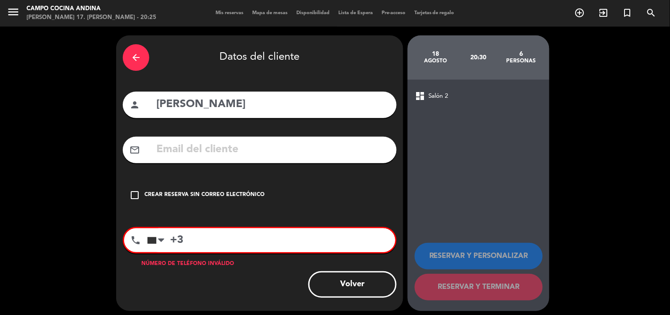
type input "+"
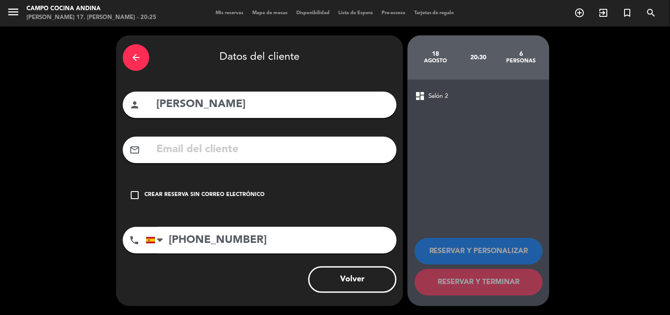
type input "[PHONE_NUMBER]"
click at [155, 189] on div "check_box_outline_blank Crear reserva sin correo electrónico" at bounding box center [260, 195] width 274 height 27
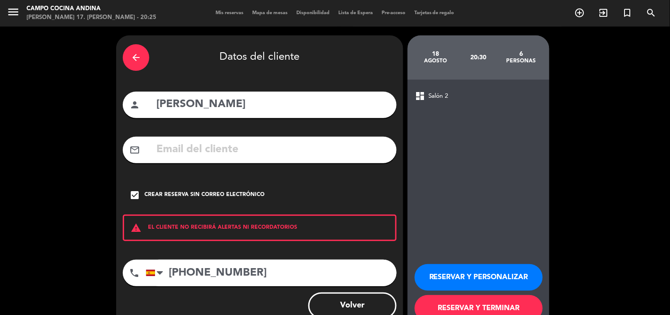
click at [502, 303] on button "RESERVAR Y TERMINAR" at bounding box center [479, 308] width 128 height 27
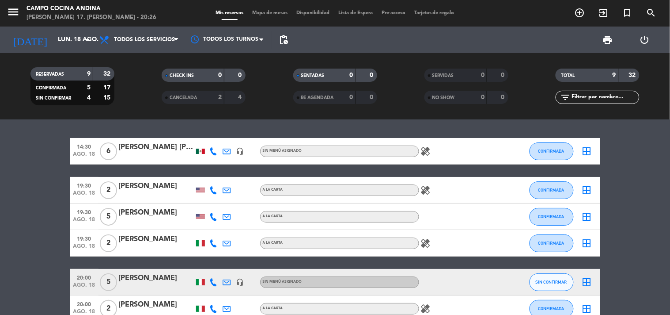
click at [633, 299] on bookings-row "14:30 ago. 18 6 [PERSON_NAME] [PERSON_NAME] headset_mic Sin menú asignado heali…" at bounding box center [335, 282] width 670 height 288
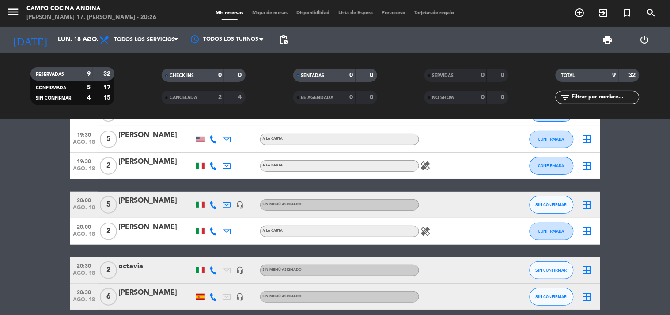
scroll to position [98, 0]
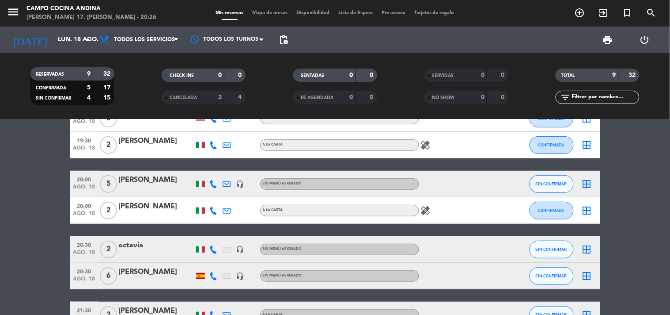
click at [650, 251] on bookings-row "14:30 ago. 18 6 [PERSON_NAME] [PERSON_NAME] headset_mic Sin menú asignado heali…" at bounding box center [335, 184] width 670 height 288
click at [62, 37] on input "lun. 18 ago." at bounding box center [95, 40] width 84 height 16
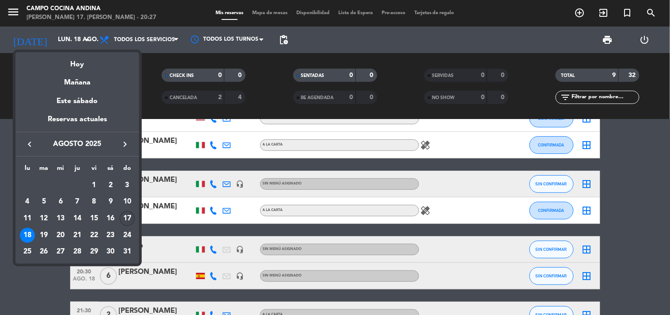
click at [132, 221] on div "17" at bounding box center [127, 218] width 15 height 15
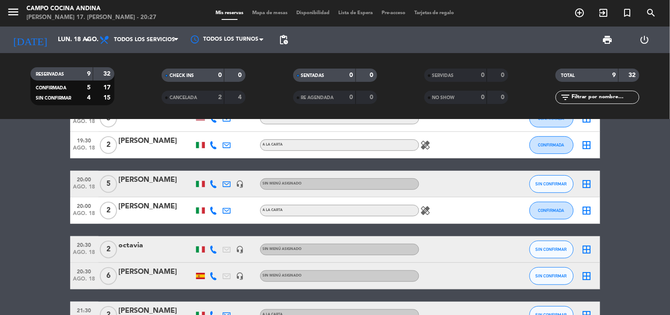
type input "dom. 17 ago."
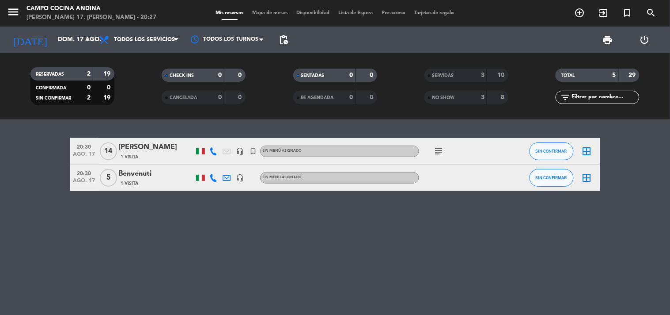
click at [624, 232] on div "20:30 ago. 17 14 Arienne angelchi 1 Visita headset_mic turned_in_not Sin menú a…" at bounding box center [335, 216] width 670 height 195
click at [303, 233] on div "20:30 ago. 17 14 Arienne angelchi 1 Visita headset_mic turned_in_not Sin menú a…" at bounding box center [335, 216] width 670 height 195
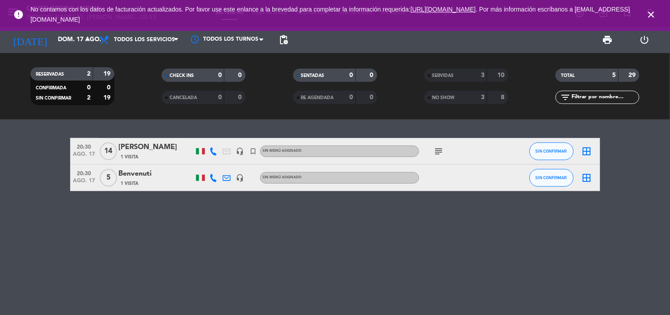
click at [441, 154] on icon "subject" at bounding box center [439, 151] width 11 height 11
click at [160, 175] on div "Benvenuti" at bounding box center [156, 173] width 75 height 11
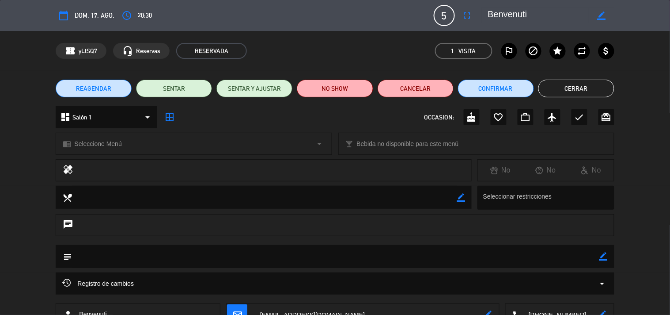
click at [578, 87] on button "Cerrar" at bounding box center [577, 89] width 76 height 18
